Goal: Information Seeking & Learning: Find specific fact

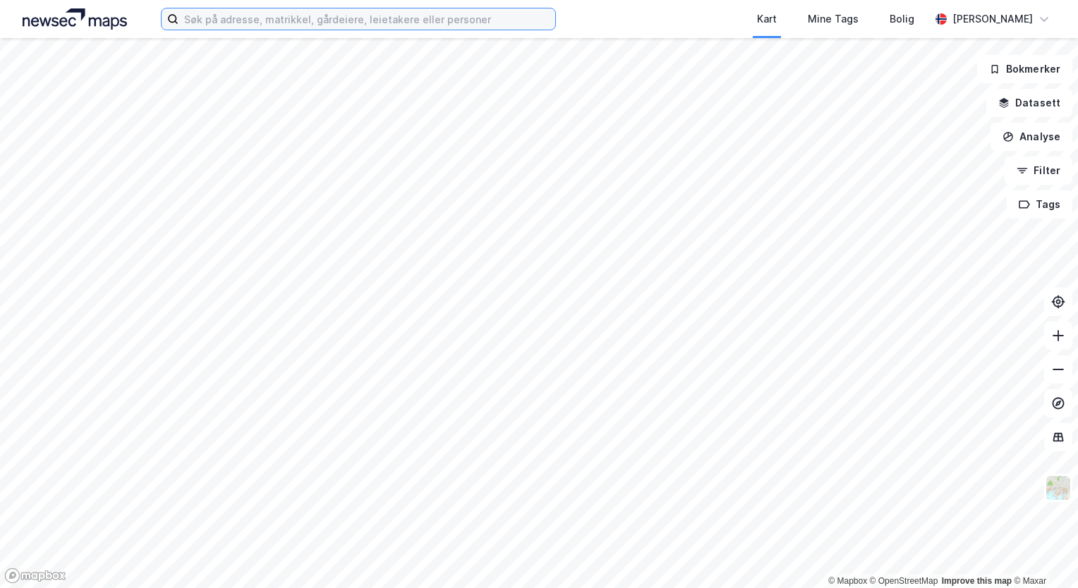
click at [268, 17] on input at bounding box center [366, 18] width 377 height 21
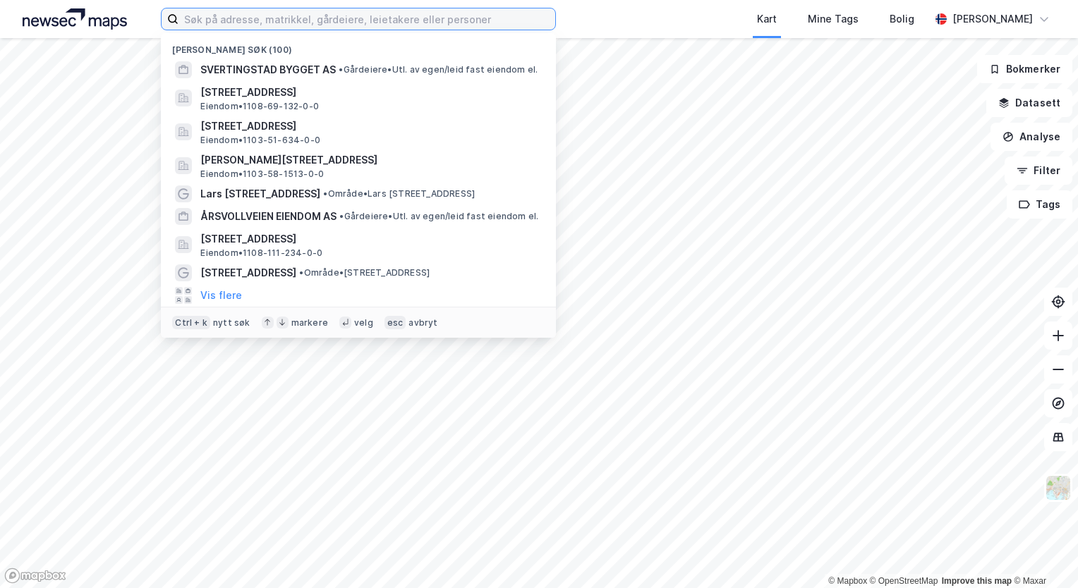
type input "s"
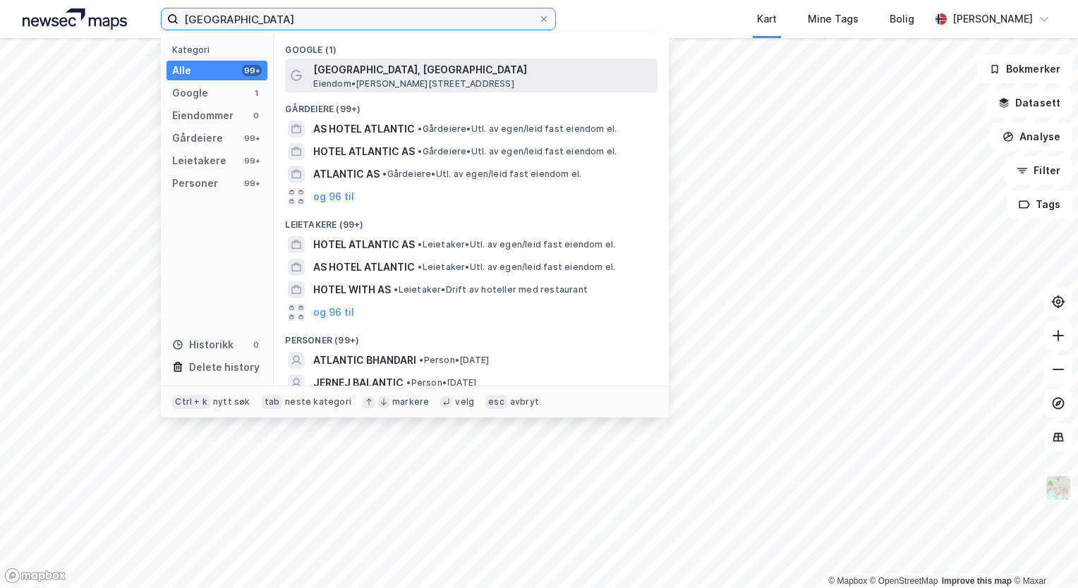
type input "[GEOGRAPHIC_DATA]"
click at [449, 72] on span "[GEOGRAPHIC_DATA], [GEOGRAPHIC_DATA]" at bounding box center [482, 69] width 339 height 17
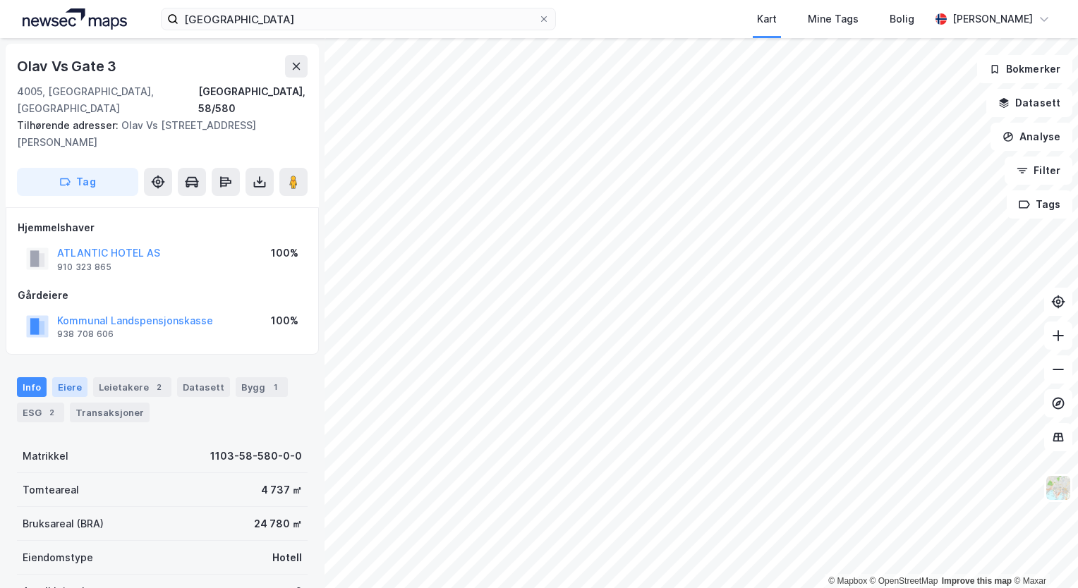
click at [68, 377] on div "Eiere" at bounding box center [69, 387] width 35 height 20
